Goal: Task Accomplishment & Management: Complete application form

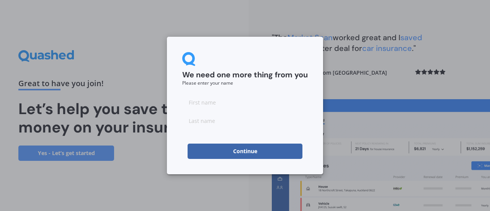
click at [236, 101] on input at bounding box center [245, 102] width 126 height 15
type input "[PERSON_NAME]"
click at [240, 151] on button "Continue" at bounding box center [245, 150] width 115 height 15
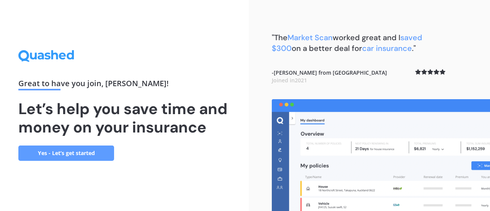
click at [71, 154] on link "Yes - Let’s get started" at bounding box center [66, 152] width 96 height 15
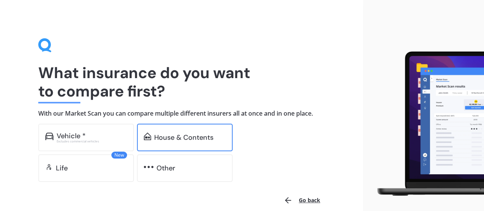
scroll to position [36, 0]
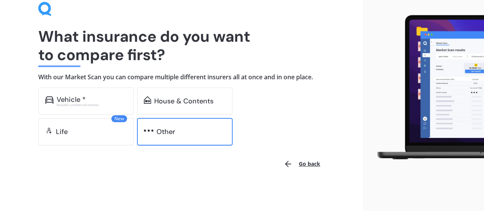
click at [161, 134] on div "Other" at bounding box center [166, 132] width 19 height 8
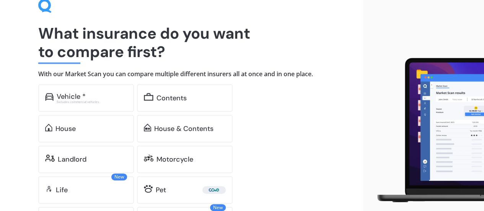
scroll to position [0, 0]
